Goal: Task Accomplishment & Management: Use online tool/utility

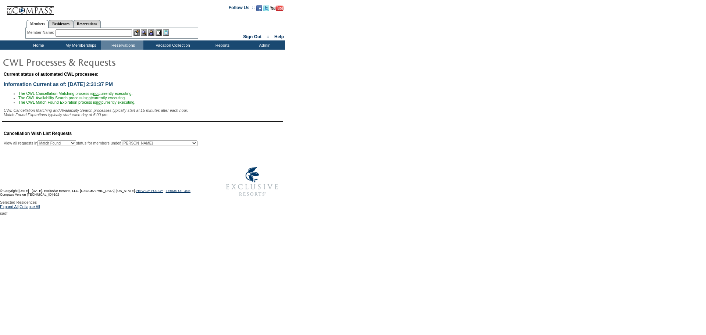
select select "50"
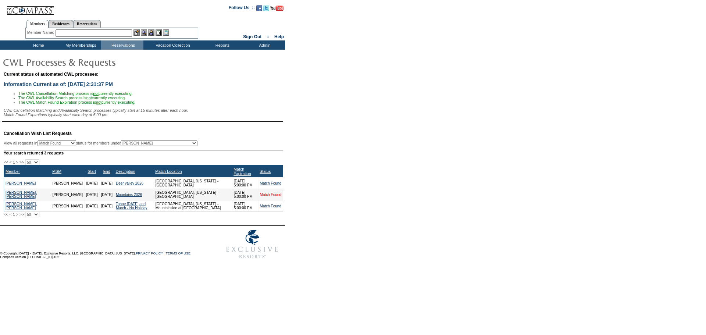
click at [273, 196] on link "Match Found" at bounding box center [270, 195] width 21 height 4
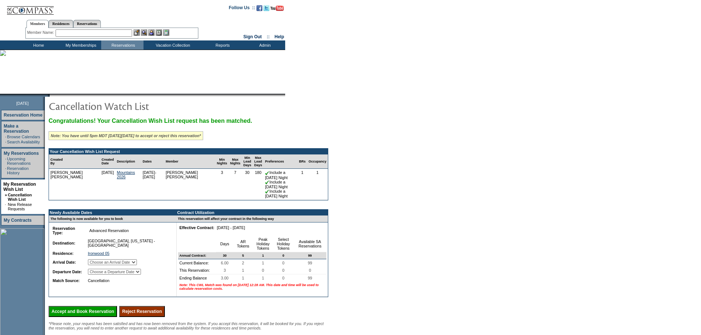
click at [137, 265] on select "Choose an Arrival Date [DATE] [DATE] [DATE]" at bounding box center [112, 262] width 49 height 6
click at [144, 317] on input "Reject Reservation" at bounding box center [142, 311] width 46 height 11
